Goal: Information Seeking & Learning: Compare options

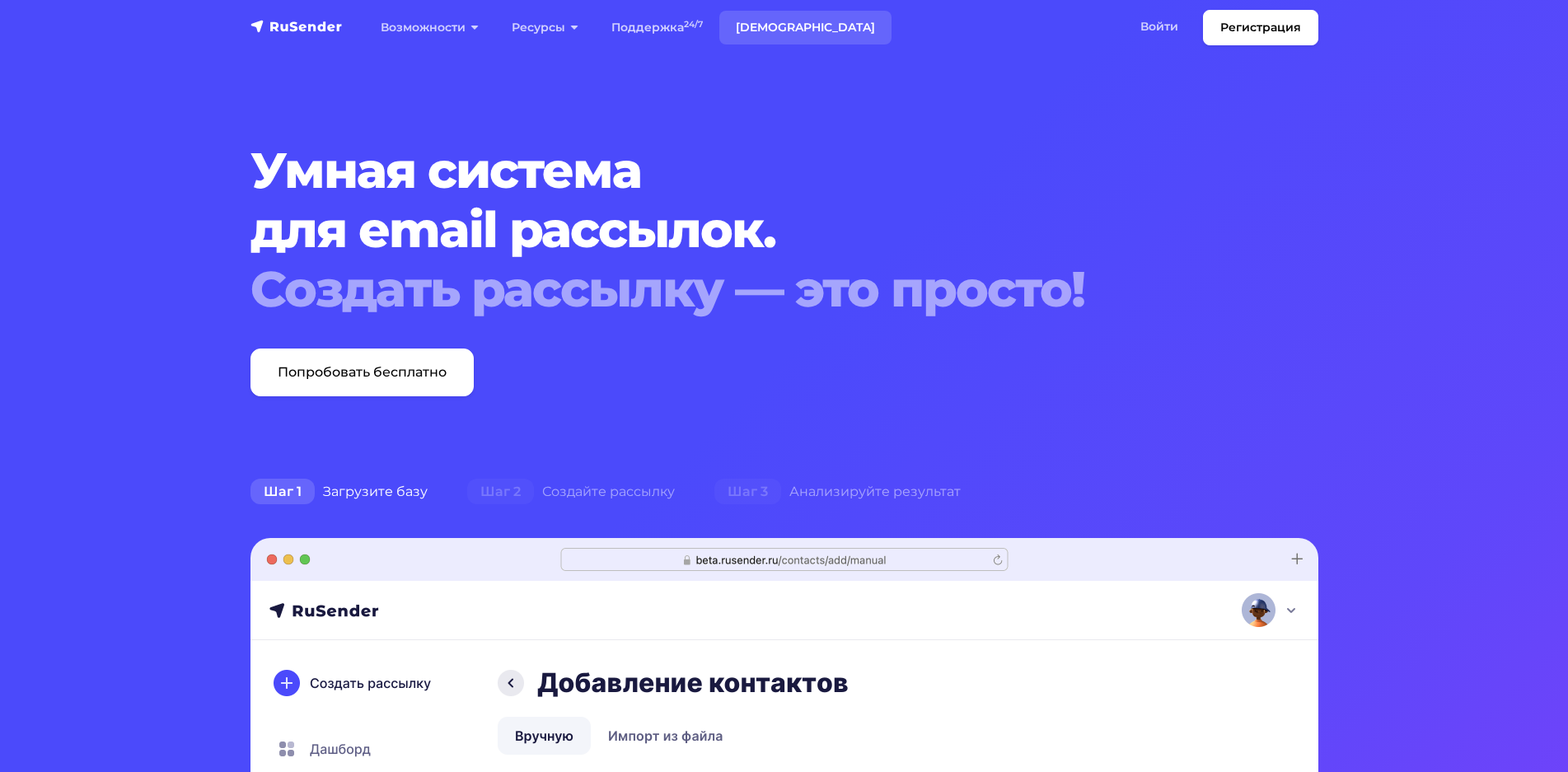
click at [762, 29] on link "[DEMOGRAPHIC_DATA]" at bounding box center [805, 27] width 173 height 34
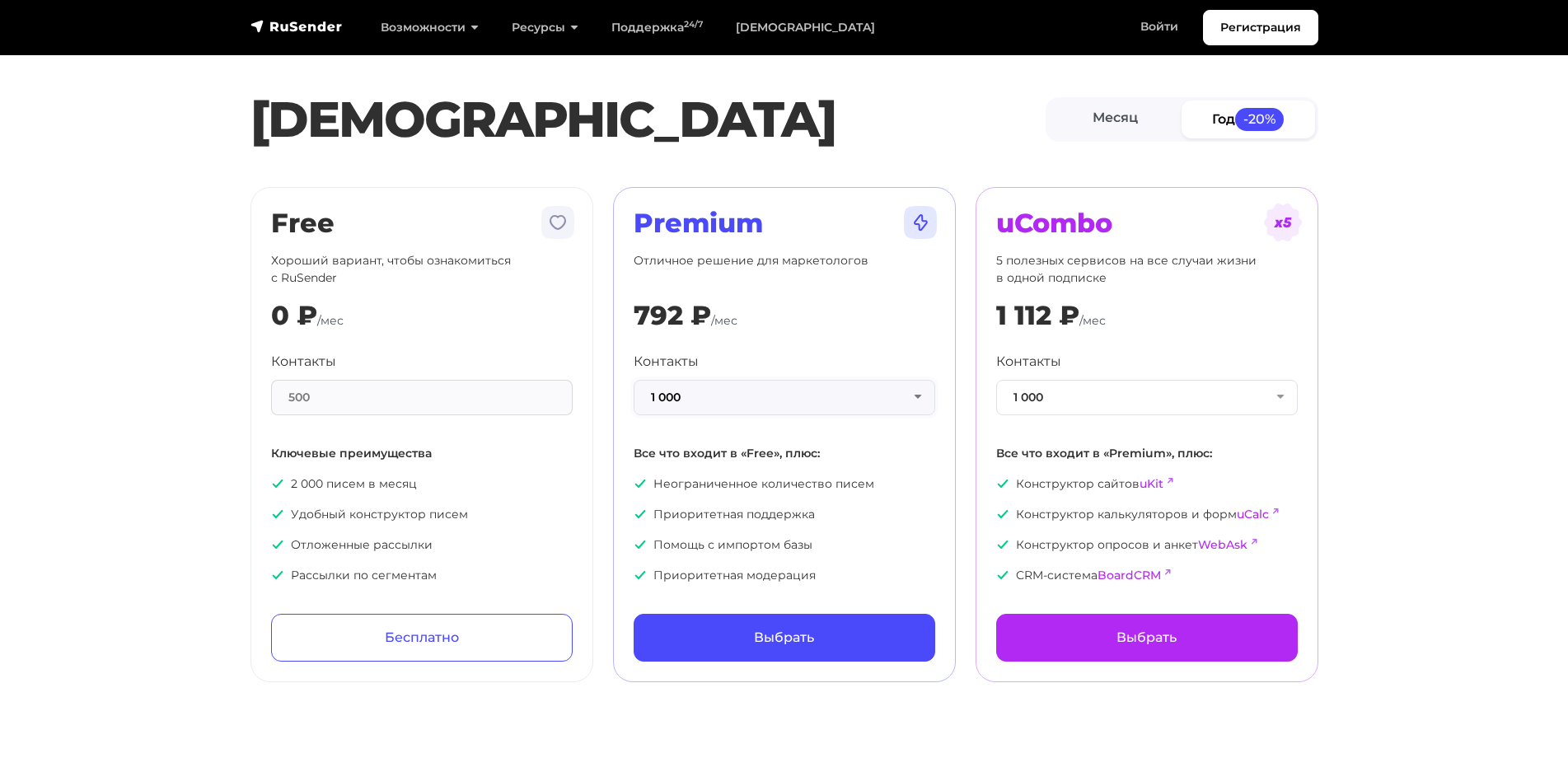
click at [896, 397] on button "1 000" at bounding box center [784, 397] width 301 height 36
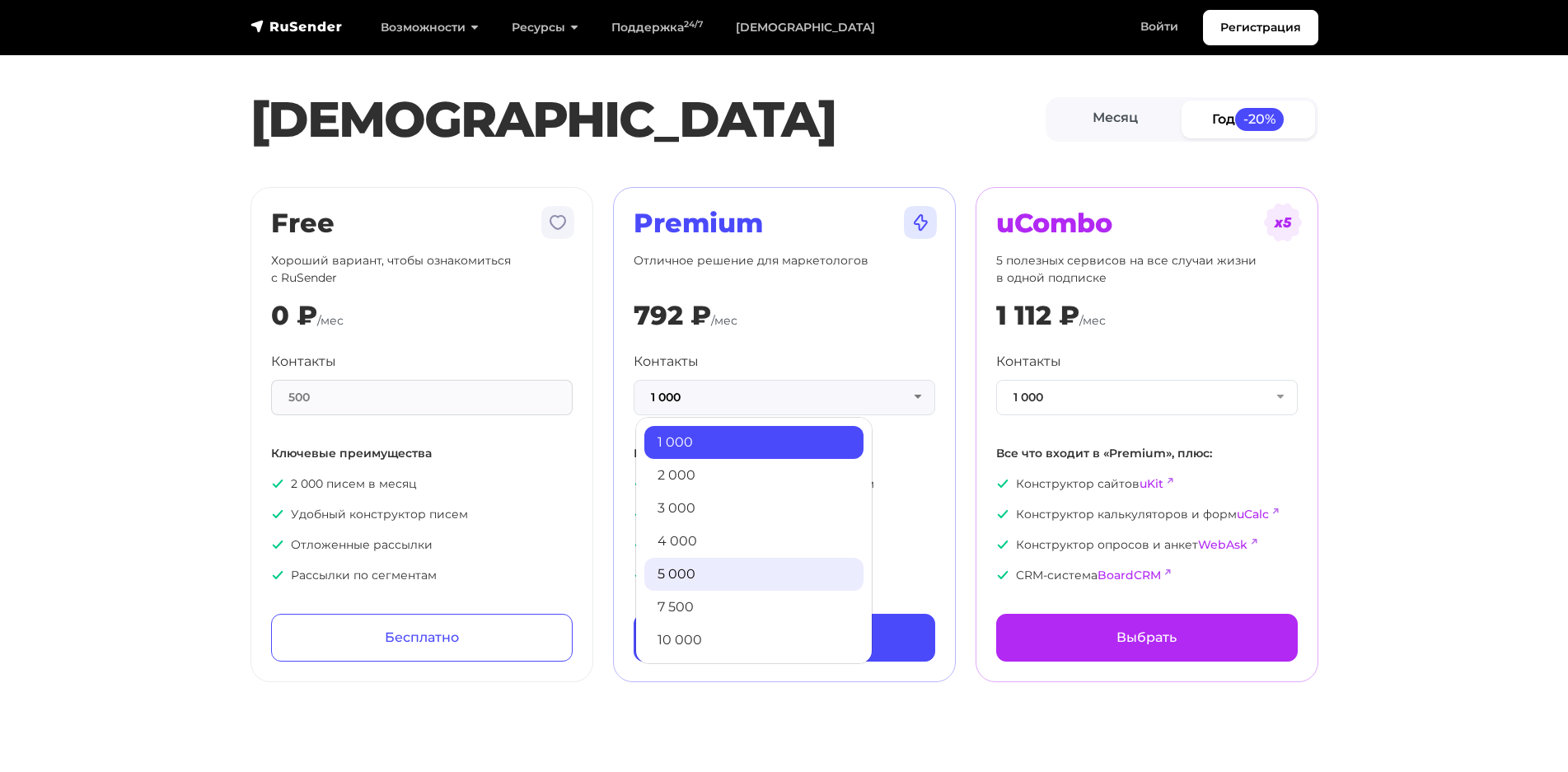
click at [710, 574] on link "5 000" at bounding box center [753, 575] width 219 height 33
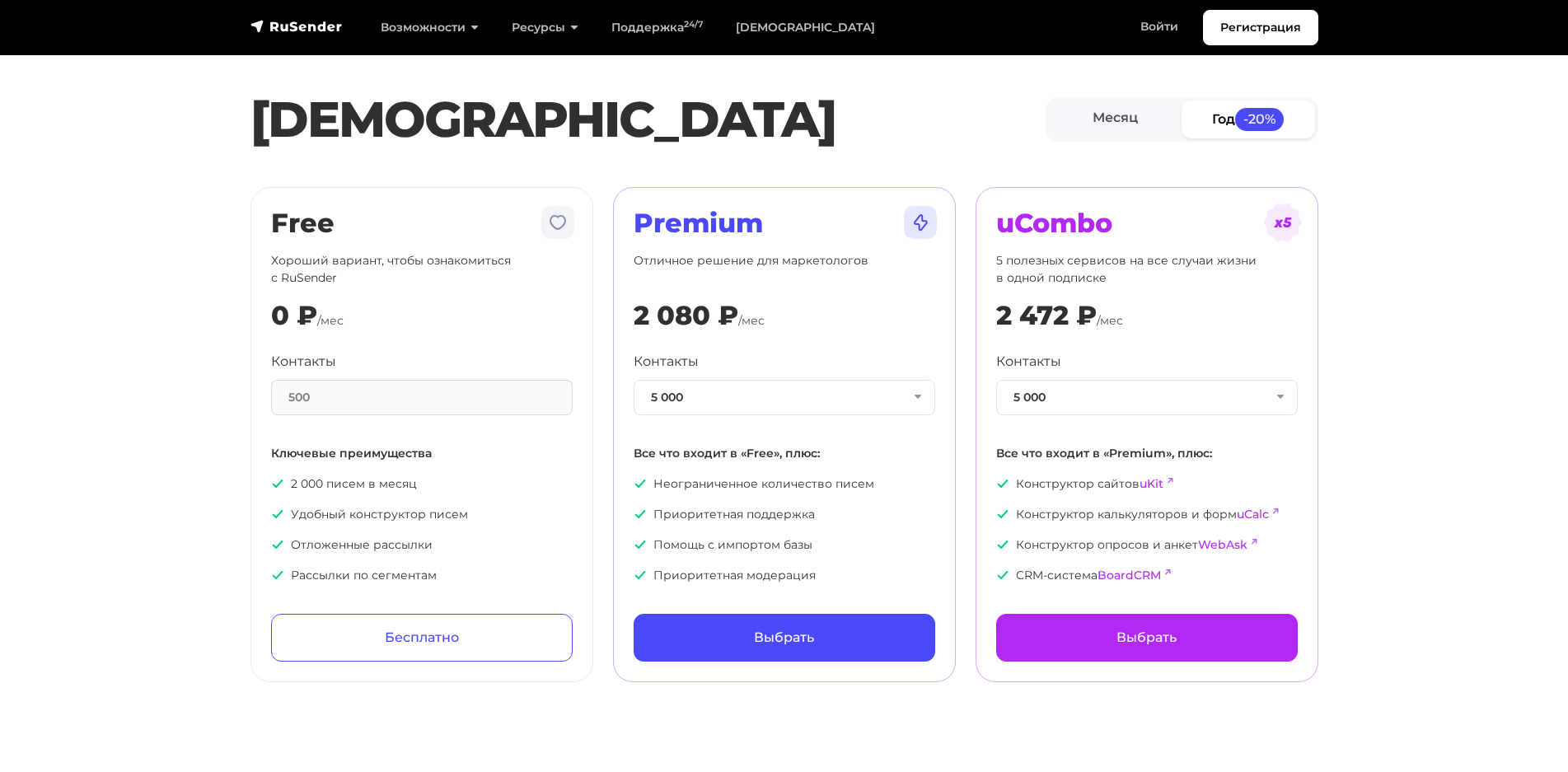
click at [1208, 122] on link "Год -20%" at bounding box center [1248, 119] width 133 height 37
click at [1104, 128] on link "Месяц" at bounding box center [1115, 119] width 133 height 37
click at [1227, 122] on link "Год -20%" at bounding box center [1248, 119] width 133 height 37
click at [918, 386] on button "5 000" at bounding box center [784, 397] width 301 height 36
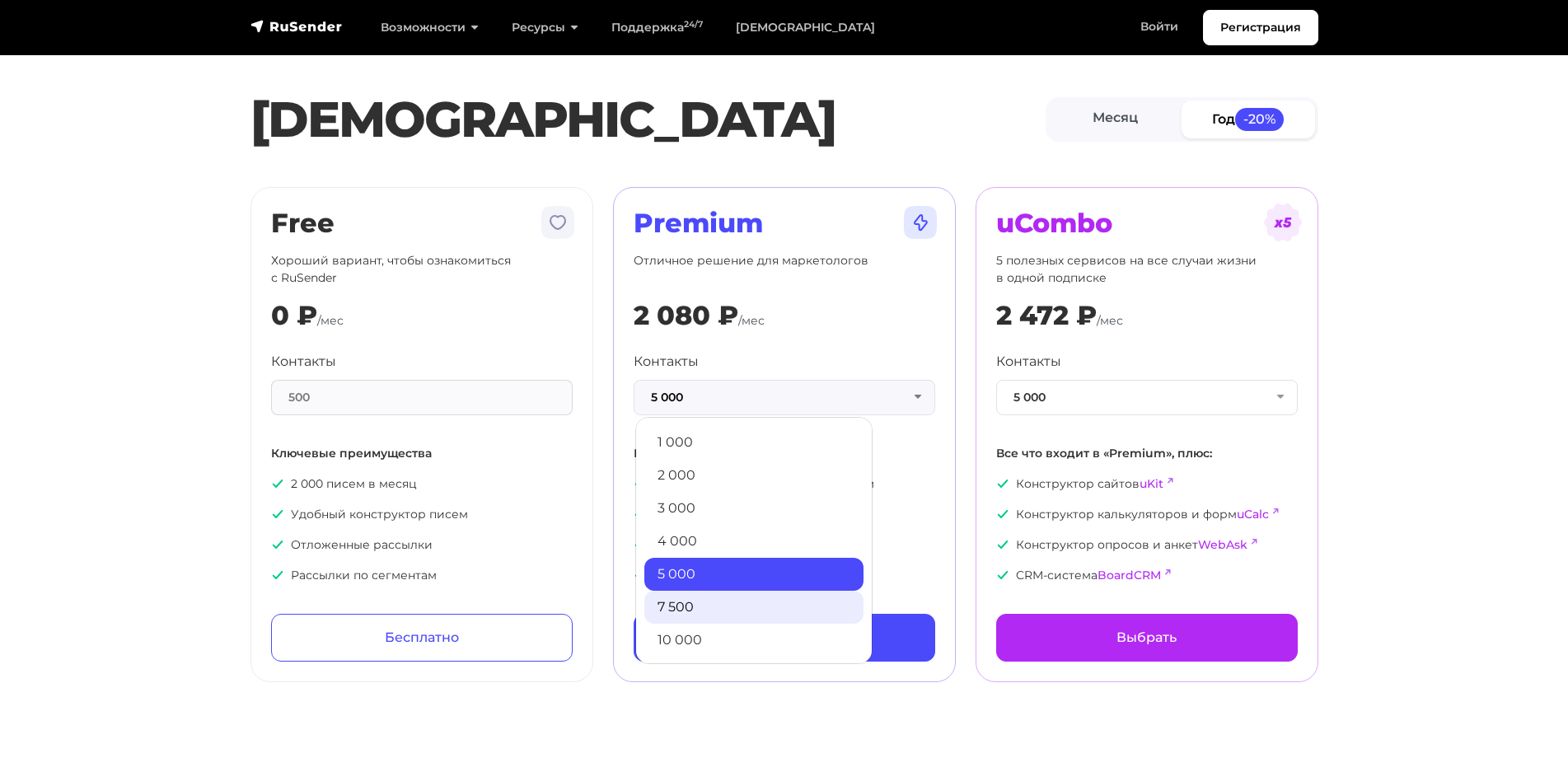
click at [706, 598] on link "7 500" at bounding box center [753, 608] width 219 height 33
